Goal: Information Seeking & Learning: Learn about a topic

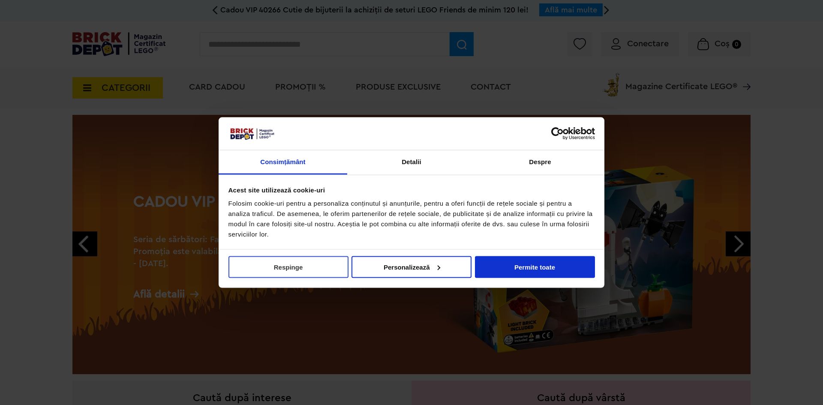
click at [271, 259] on button "Respinge" at bounding box center [288, 267] width 120 height 22
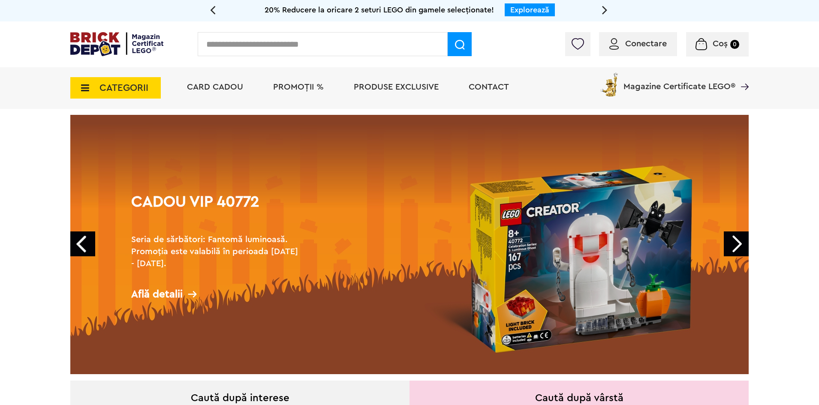
click at [108, 90] on span "CATEGORII" at bounding box center [123, 87] width 49 height 9
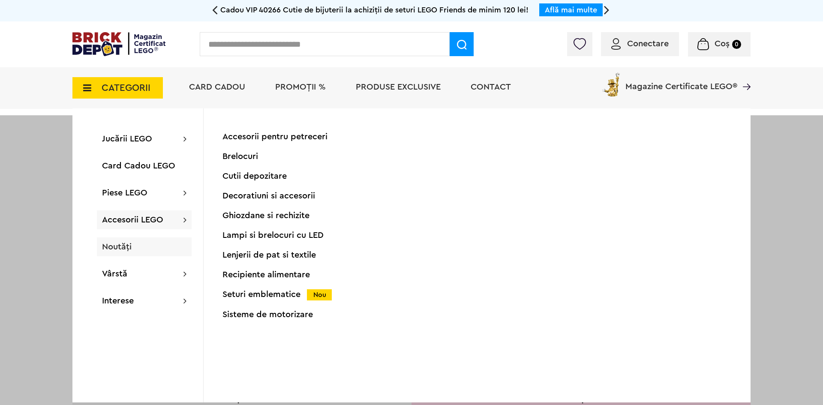
click at [131, 248] on span "Noutăți" at bounding box center [117, 247] width 30 height 9
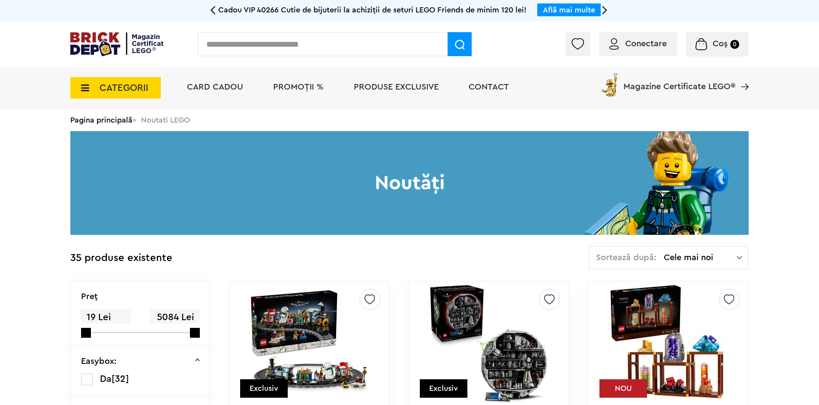
click at [489, 342] on img at bounding box center [488, 343] width 120 height 120
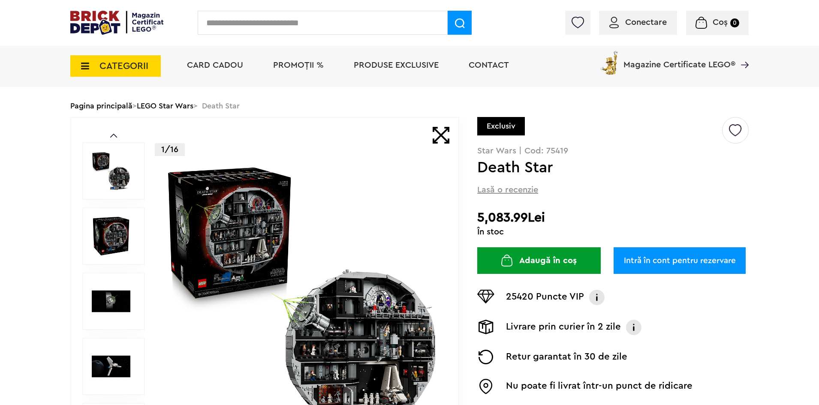
scroll to position [31, 0]
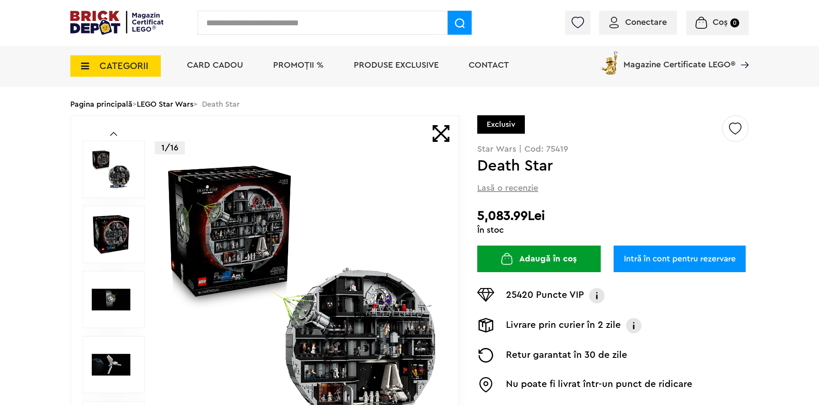
click at [117, 290] on img at bounding box center [111, 299] width 39 height 39
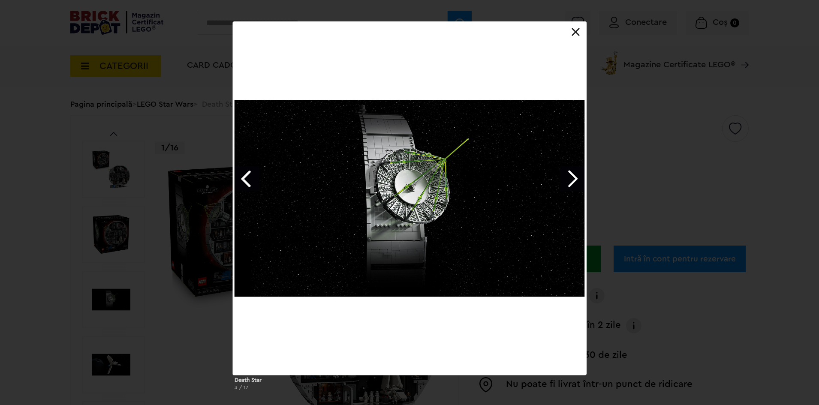
click at [563, 182] on link "Next image" at bounding box center [571, 178] width 25 height 25
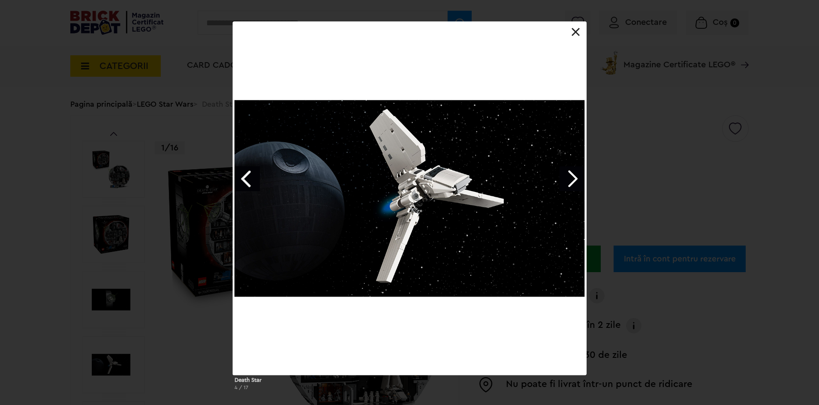
click at [563, 182] on link "Next image" at bounding box center [571, 178] width 25 height 25
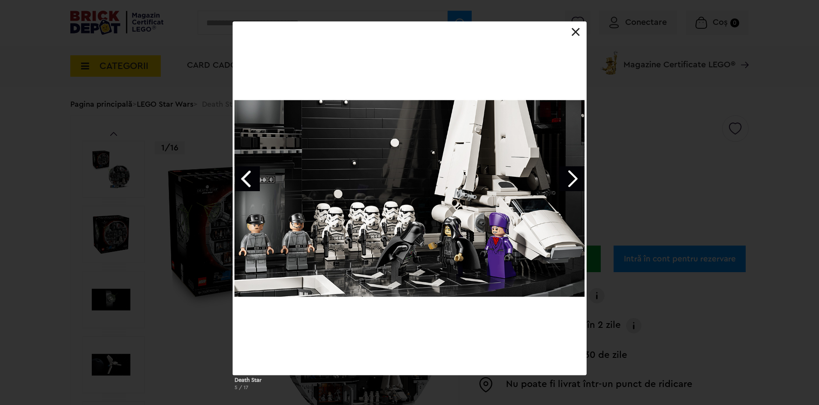
click at [563, 182] on link "Next image" at bounding box center [571, 178] width 25 height 25
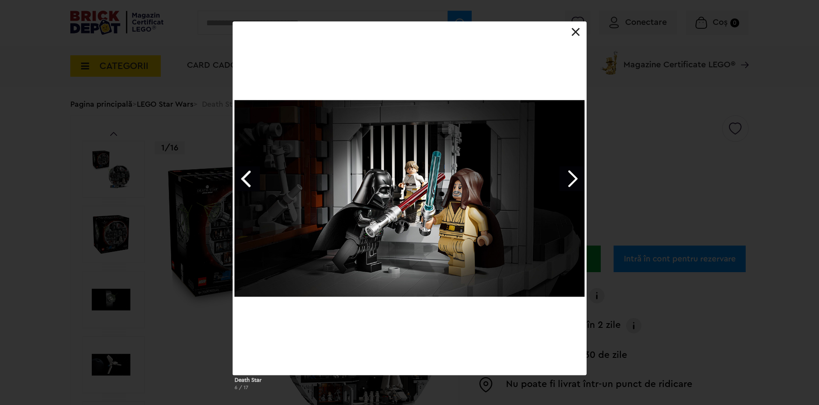
click at [563, 182] on link "Next image" at bounding box center [571, 178] width 25 height 25
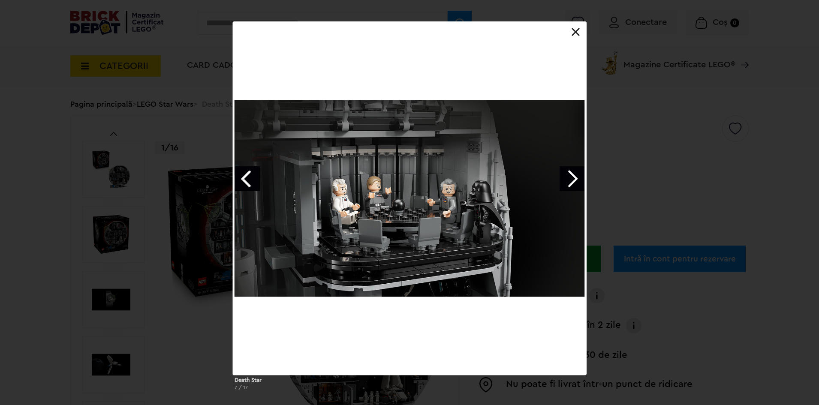
click at [563, 182] on link "Next image" at bounding box center [571, 178] width 25 height 25
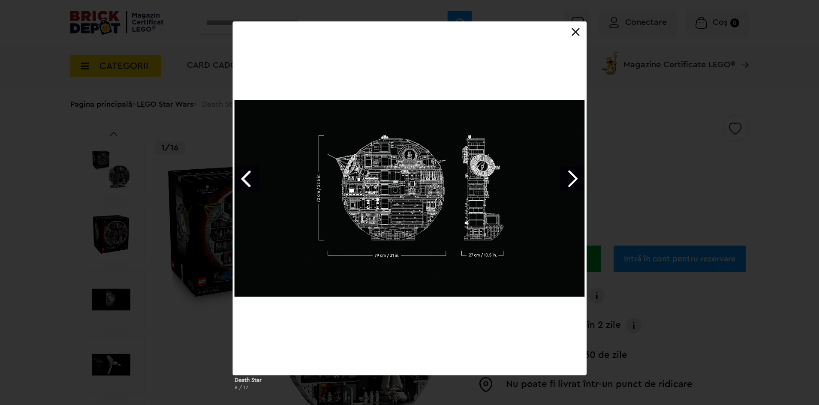
click at [563, 182] on link "Next image" at bounding box center [571, 178] width 25 height 25
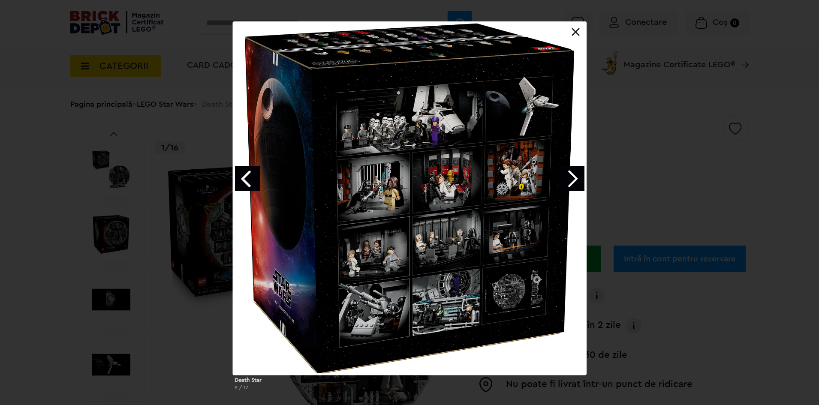
click at [563, 182] on link "Next image" at bounding box center [571, 178] width 25 height 25
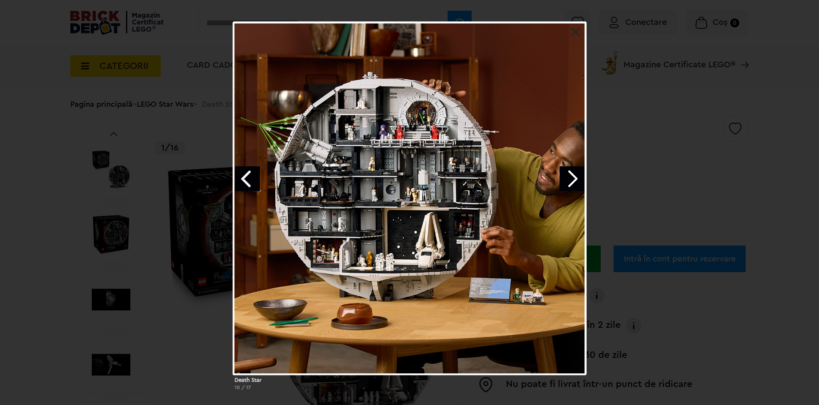
click at [643, 201] on div "Death Star 10 / 17" at bounding box center [409, 209] width 819 height 376
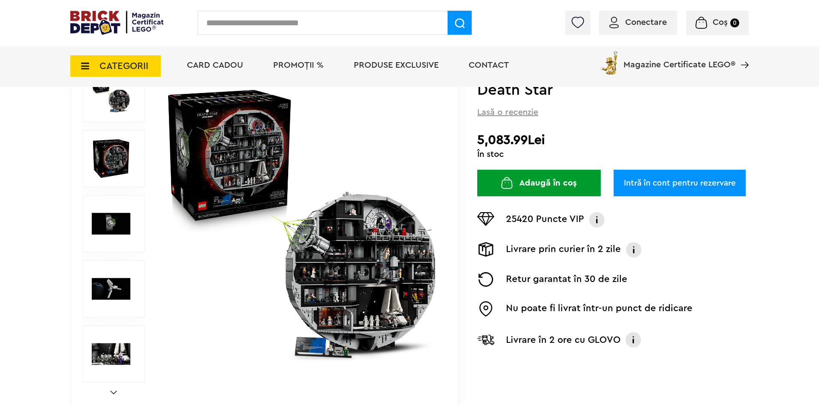
scroll to position [108, 0]
click at [387, 312] on img at bounding box center [302, 223] width 276 height 276
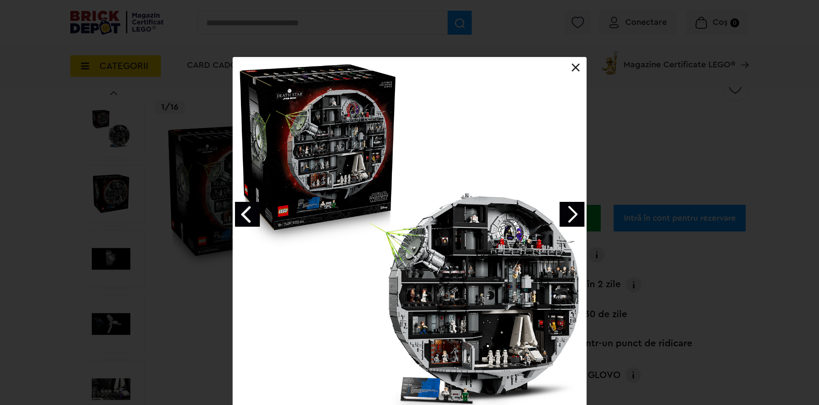
scroll to position [72, 0]
click at [674, 214] on div "Death Star 17 / 17" at bounding box center [409, 245] width 819 height 376
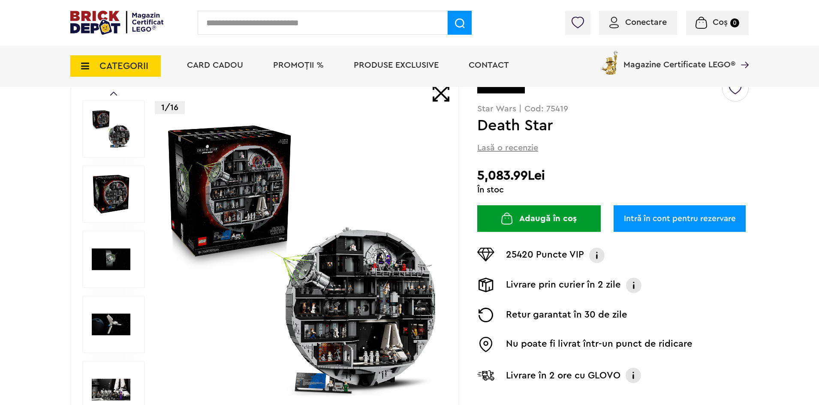
drag, startPoint x: 475, startPoint y: 172, endPoint x: 557, endPoint y: 161, distance: 82.6
click at [557, 161] on div "Prev Next 1/16 Creează o listă nouă Exclusiv Star Wars | Cod: 75419 Death Star …" at bounding box center [409, 259] width 678 height 369
click at [557, 161] on div "Creează o listă nouă Exclusiv Star Wars | Cod: 75419 Death Star Lasă o recenzie…" at bounding box center [612, 235] width 271 height 321
click at [519, 179] on h2 "5,083.99Lei" at bounding box center [612, 175] width 271 height 15
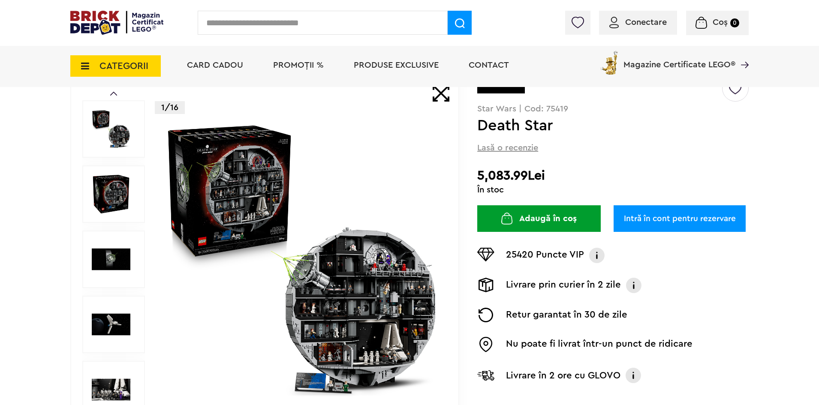
click at [586, 174] on h2 "5,083.99Lei" at bounding box center [612, 175] width 271 height 15
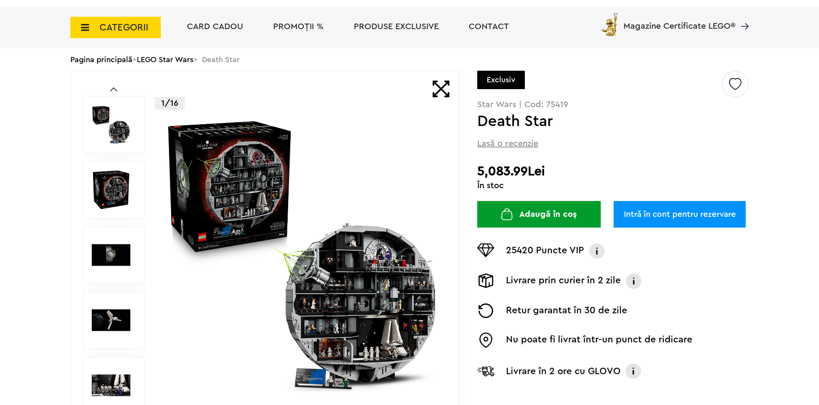
scroll to position [0, 0]
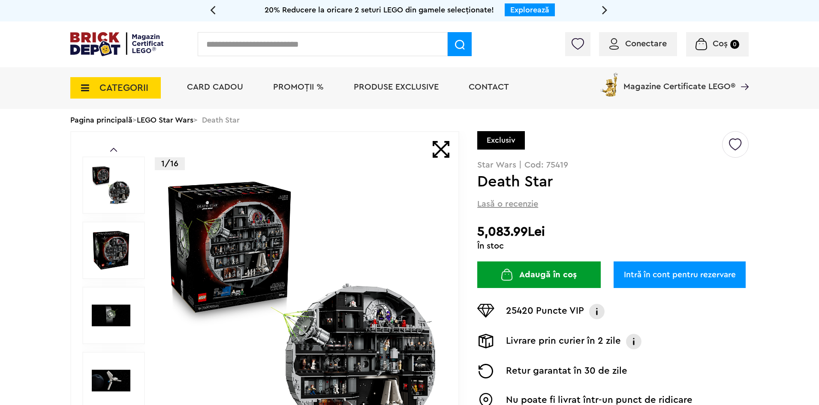
click at [114, 120] on link "Pagina principală" at bounding box center [101, 120] width 62 height 8
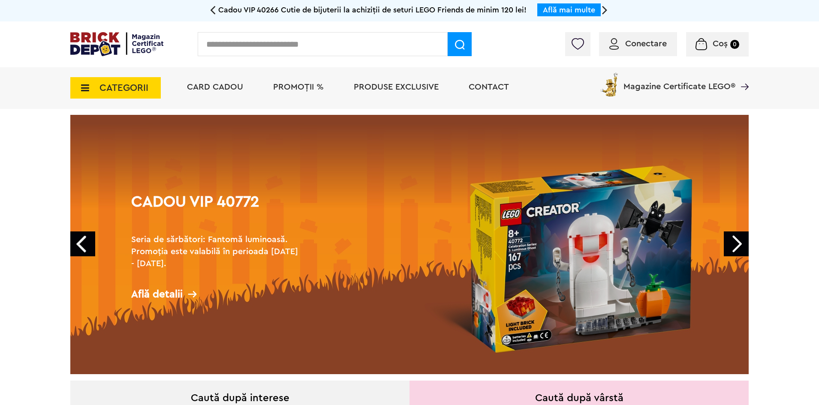
click at [117, 86] on span "CATEGORII" at bounding box center [123, 87] width 49 height 9
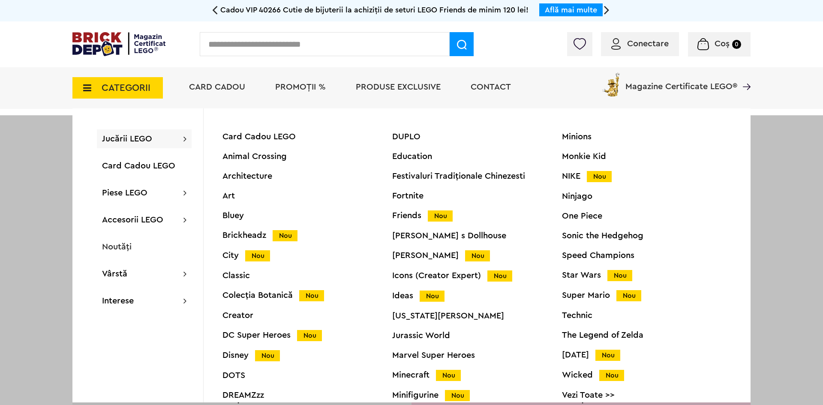
click at [41, 146] on div at bounding box center [411, 317] width 823 height 405
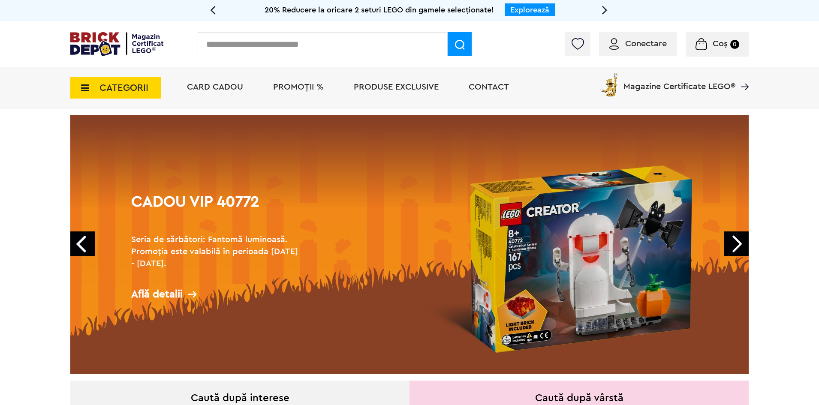
click at [78, 81] on span "CATEGORII" at bounding box center [115, 87] width 90 height 21
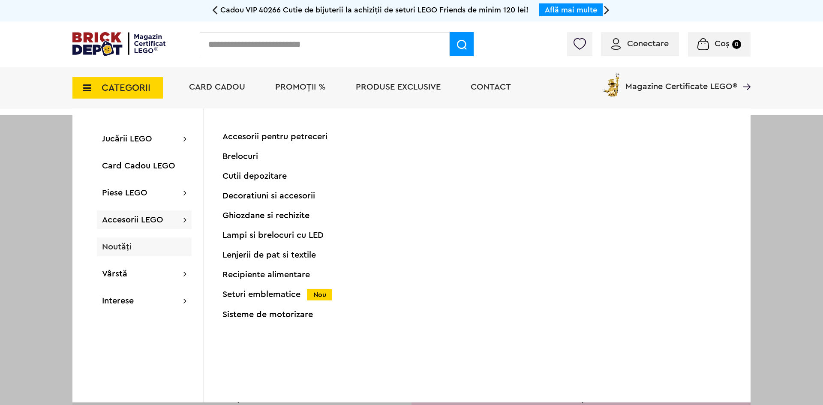
click at [136, 253] on div "Noutăți" at bounding box center [144, 246] width 95 height 19
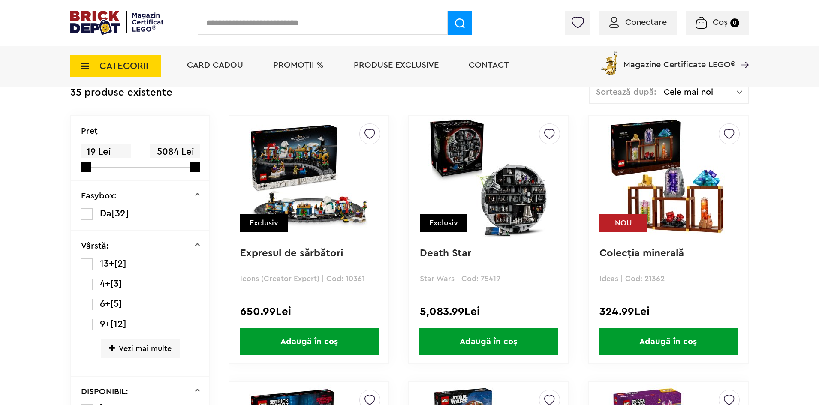
scroll to position [180, 0]
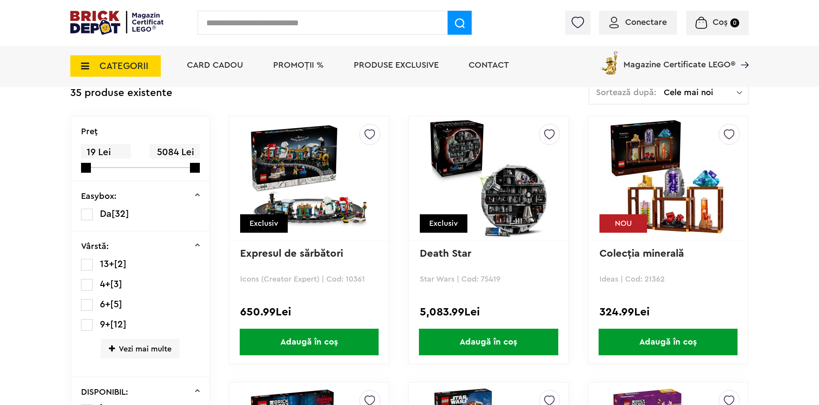
click at [475, 213] on img at bounding box center [488, 178] width 120 height 120
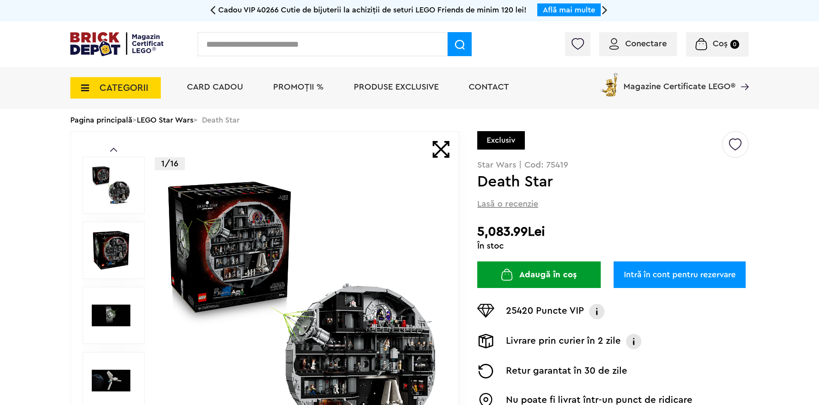
click at [175, 117] on link "LEGO Star Wars" at bounding box center [165, 120] width 57 height 8
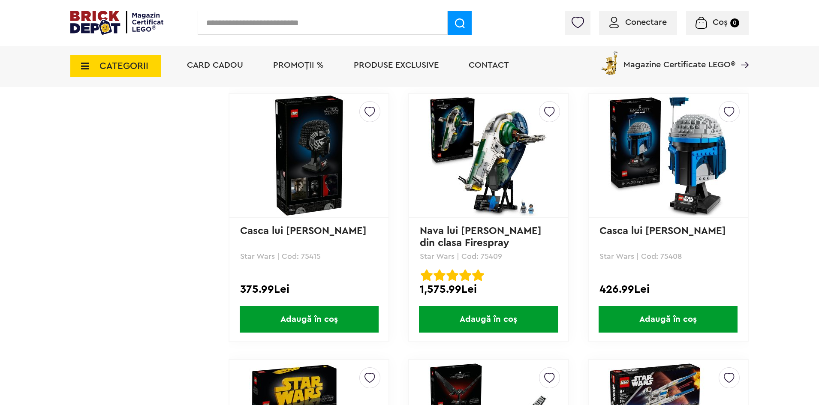
scroll to position [1800, 0]
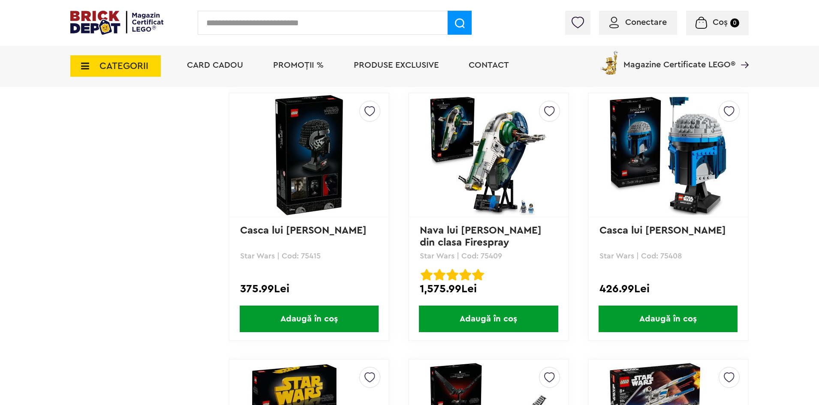
click at [484, 150] on img at bounding box center [488, 155] width 120 height 120
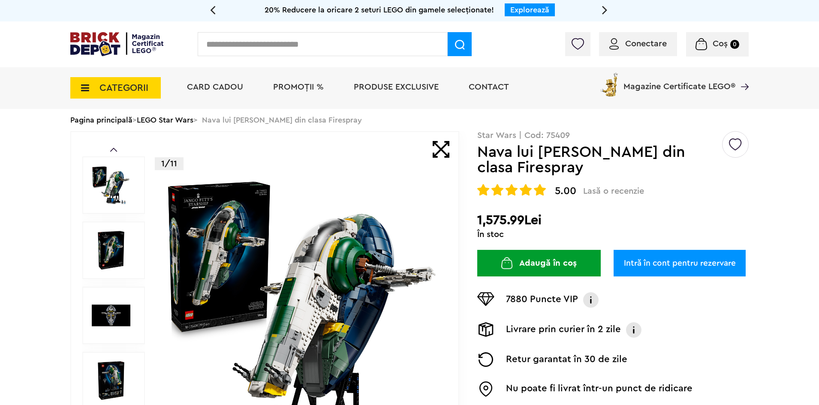
click at [93, 45] on img at bounding box center [116, 44] width 93 height 24
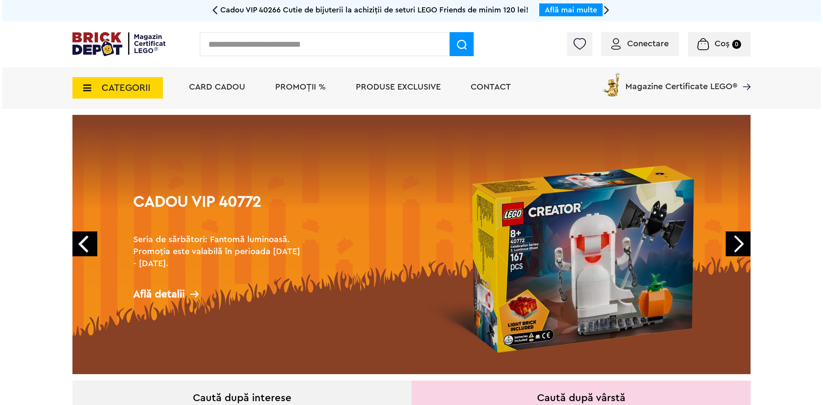
scroll to position [15, 0]
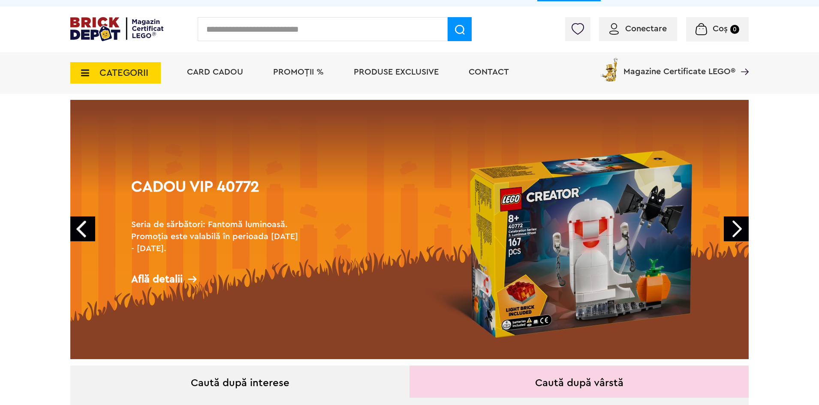
click at [91, 76] on span "CATEGORII" at bounding box center [115, 72] width 90 height 21
